Goal: Navigation & Orientation: Find specific page/section

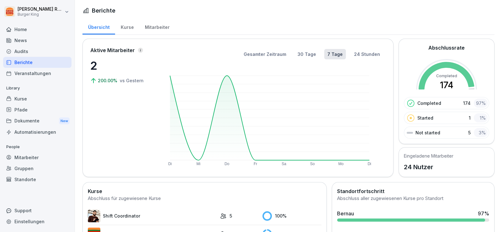
click at [29, 39] on div "News" at bounding box center [37, 40] width 68 height 11
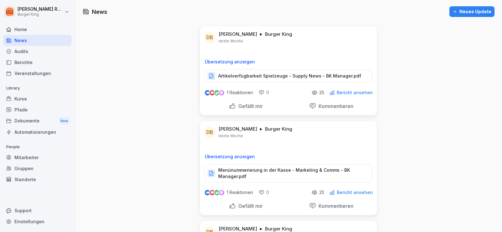
click at [26, 51] on div "Audits" at bounding box center [37, 51] width 68 height 11
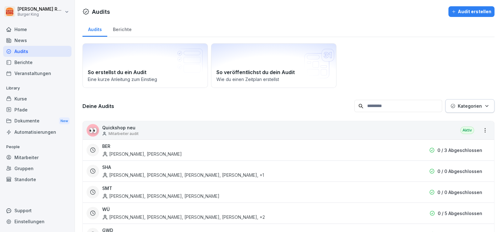
click at [23, 40] on div "News" at bounding box center [37, 40] width 68 height 11
